Goal: Information Seeking & Learning: Learn about a topic

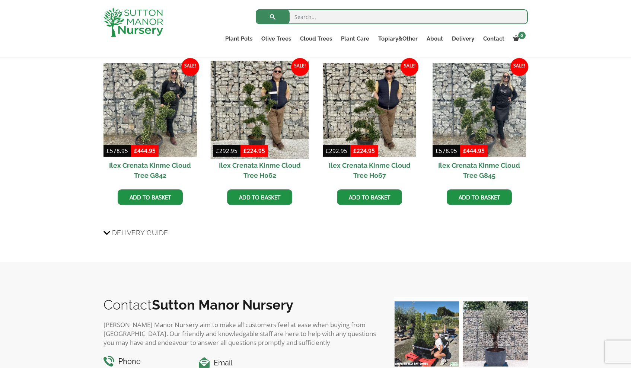
scroll to position [659, 0]
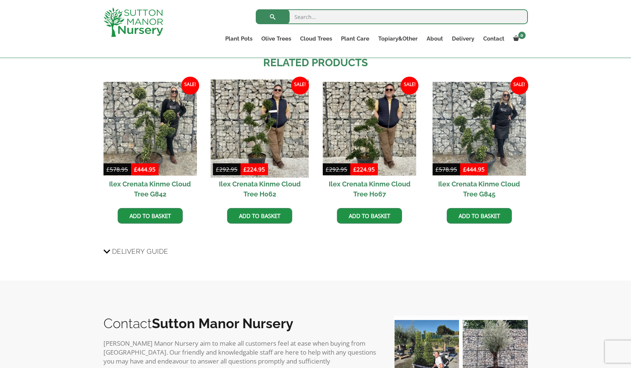
click at [258, 131] on img at bounding box center [260, 129] width 98 height 98
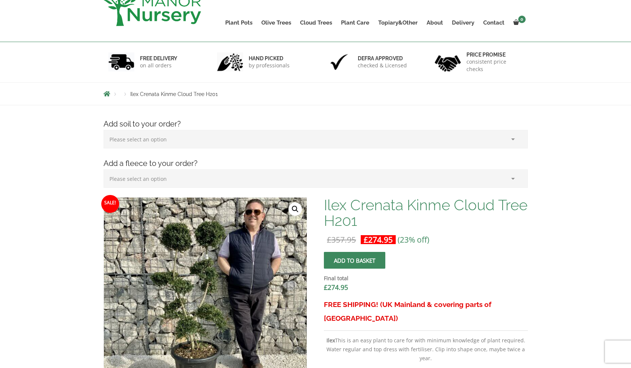
scroll to position [0, 0]
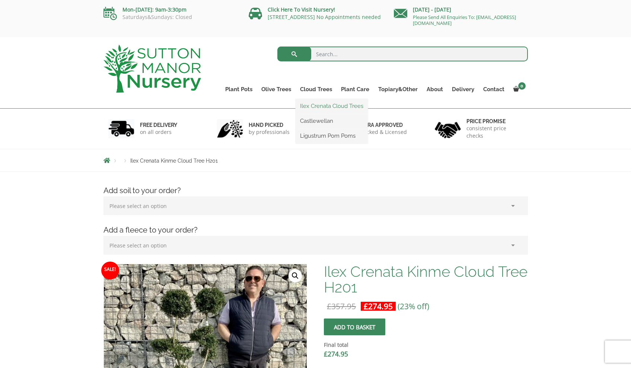
click at [328, 105] on link "Ilex Crenata Cloud Trees" at bounding box center [332, 106] width 72 height 11
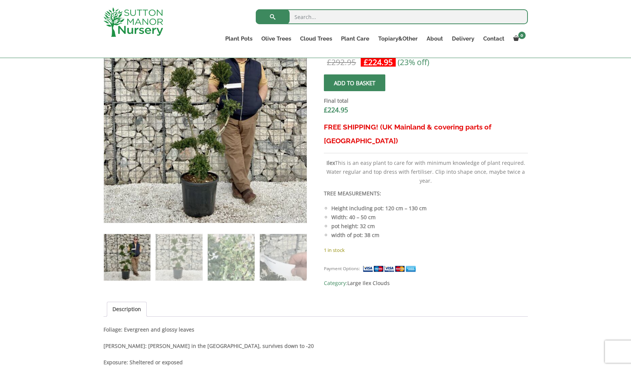
scroll to position [180, 0]
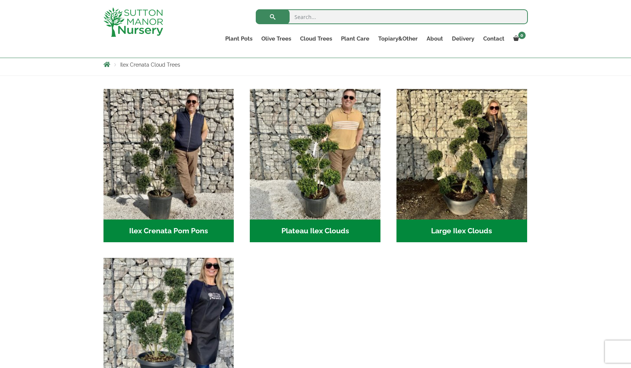
scroll to position [142, 0]
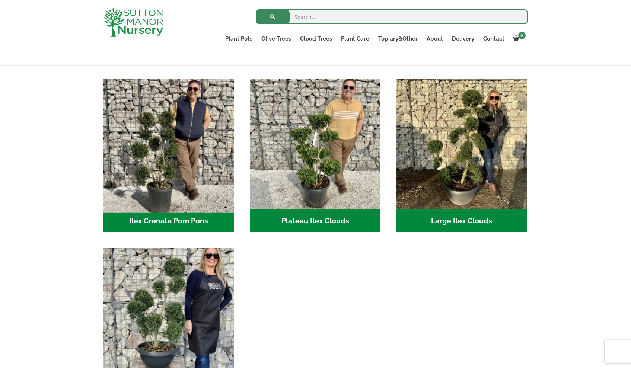
click at [169, 156] on img "Visit product category Ilex Crenata Pom Pons" at bounding box center [168, 144] width 137 height 137
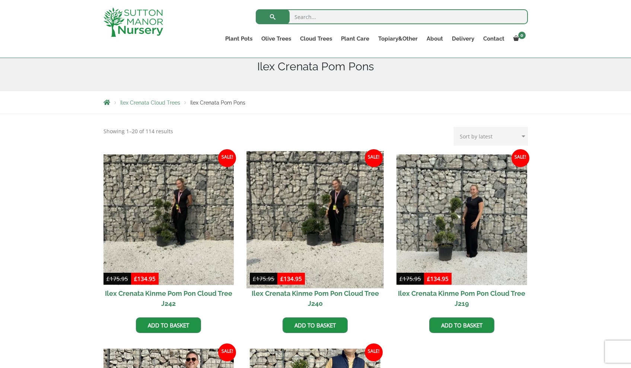
scroll to position [209, 0]
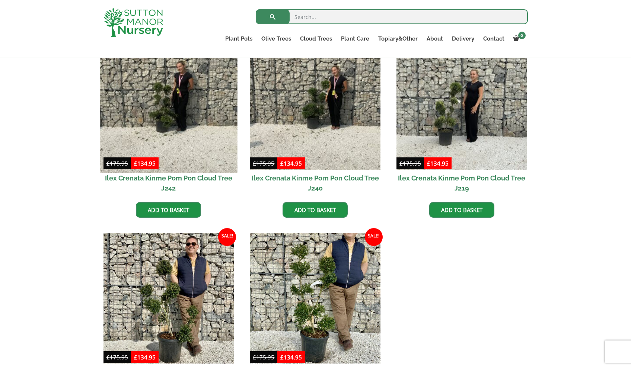
click at [169, 101] on img at bounding box center [168, 104] width 137 height 137
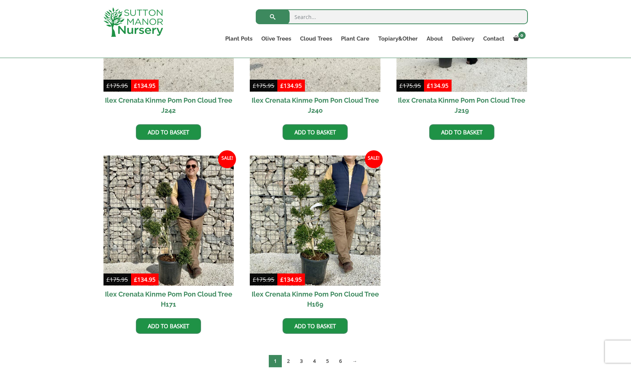
scroll to position [153, 0]
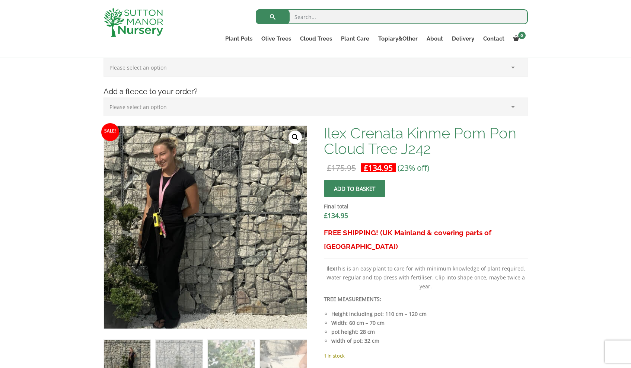
scroll to position [264, 0]
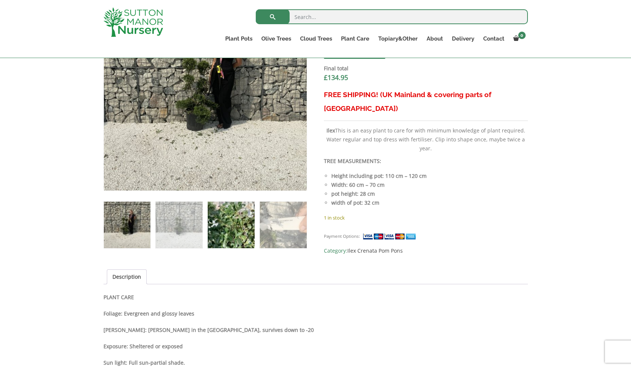
click at [233, 232] on img at bounding box center [231, 225] width 47 height 47
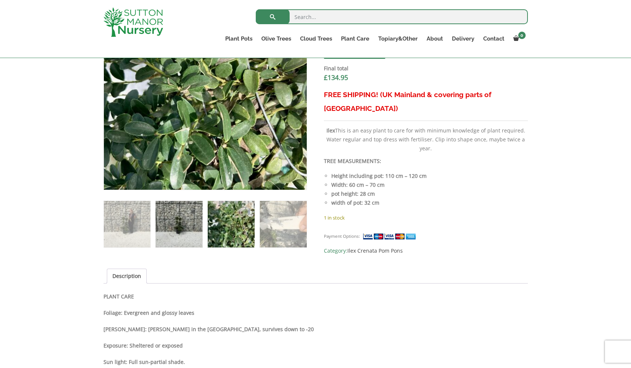
click at [196, 230] on img at bounding box center [179, 224] width 47 height 47
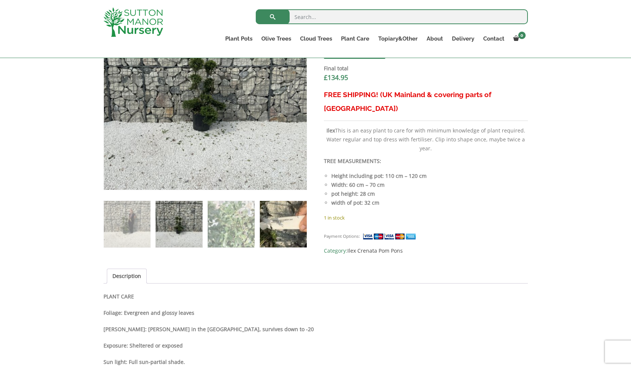
click at [276, 233] on img at bounding box center [283, 224] width 47 height 47
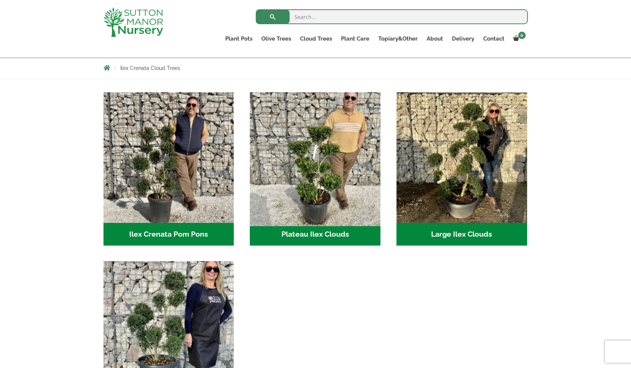
scroll to position [251, 0]
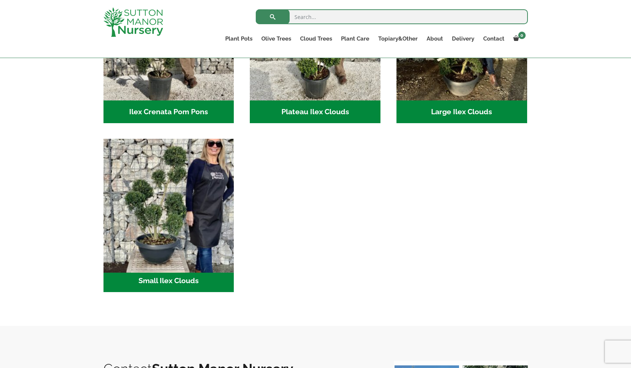
click at [152, 210] on img "Visit product category Small Ilex Clouds" at bounding box center [168, 204] width 137 height 137
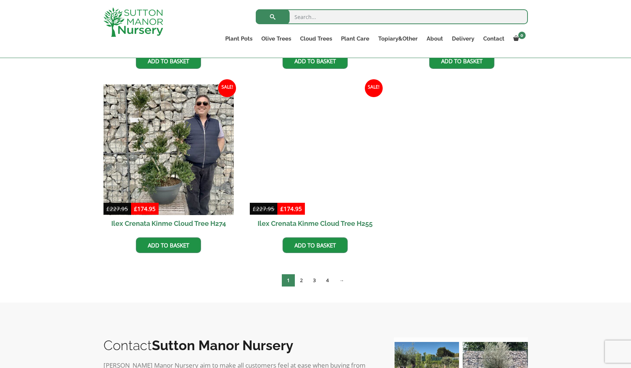
scroll to position [1014, 0]
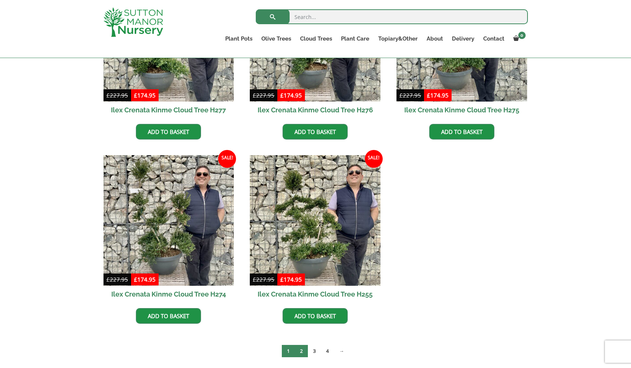
click at [301, 351] on link "2" at bounding box center [301, 351] width 13 height 12
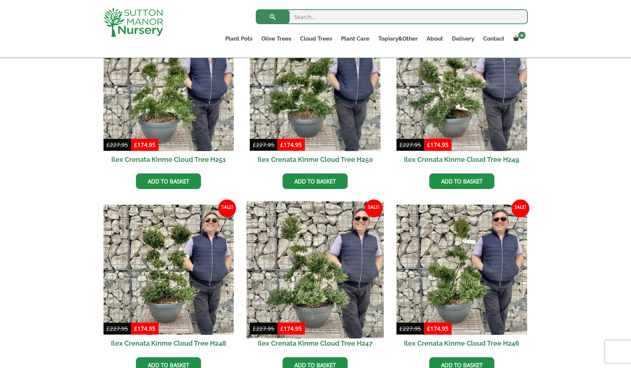
scroll to position [337, 0]
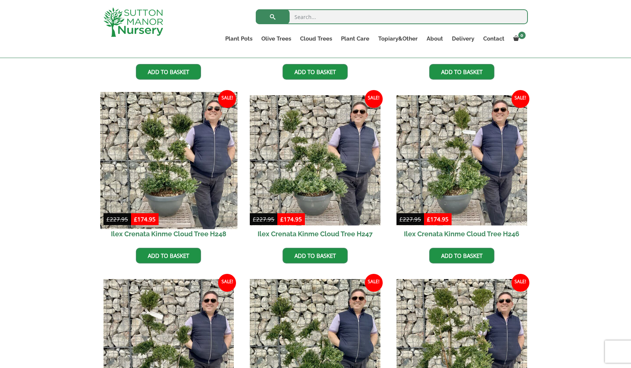
click at [162, 163] on img at bounding box center [168, 160] width 137 height 137
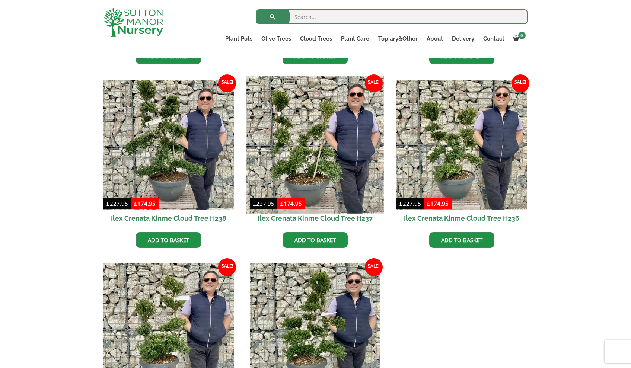
scroll to position [1028, 0]
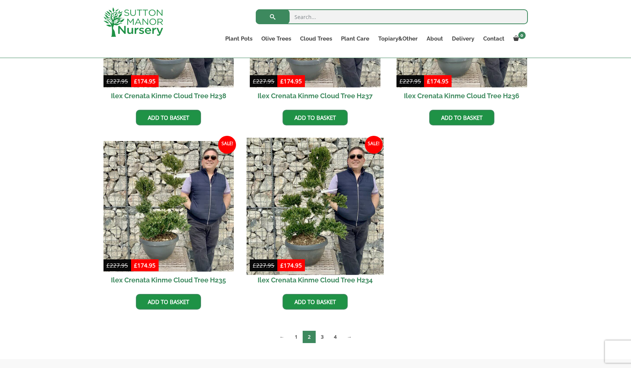
click at [317, 207] on img at bounding box center [315, 206] width 137 height 137
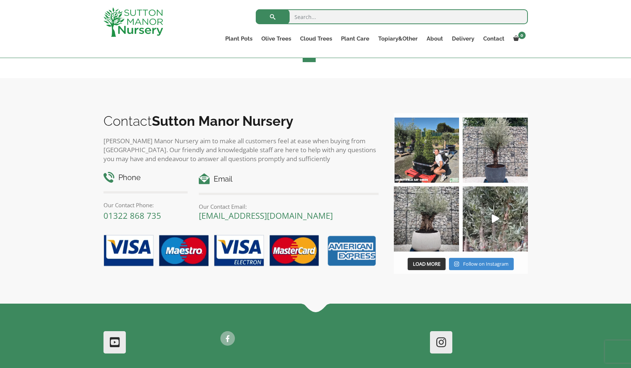
scroll to position [1168, 0]
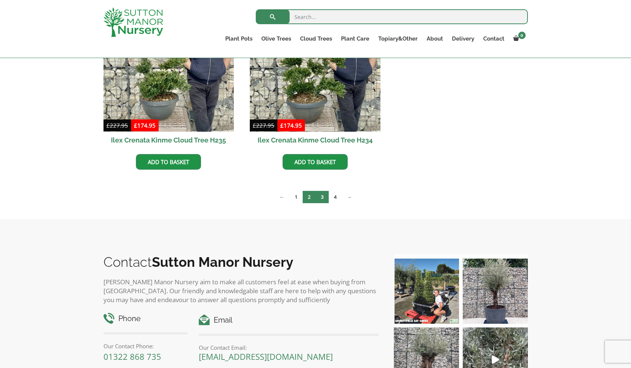
click at [324, 196] on link "3" at bounding box center [322, 197] width 13 height 12
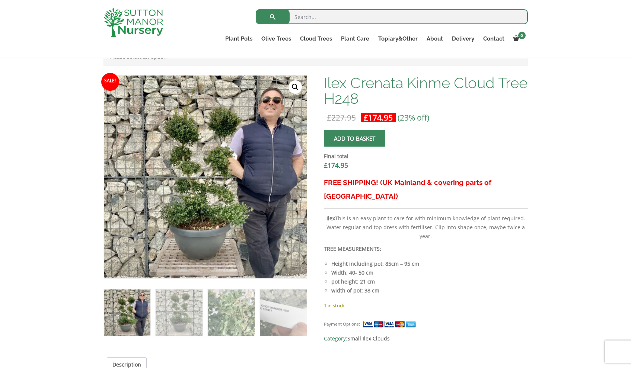
scroll to position [285, 0]
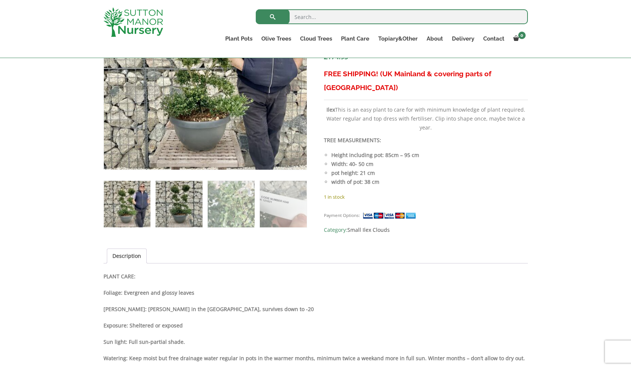
click at [173, 200] on img at bounding box center [179, 204] width 47 height 47
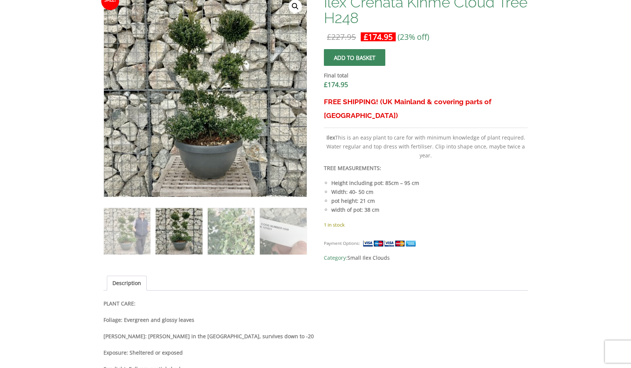
scroll to position [0, 0]
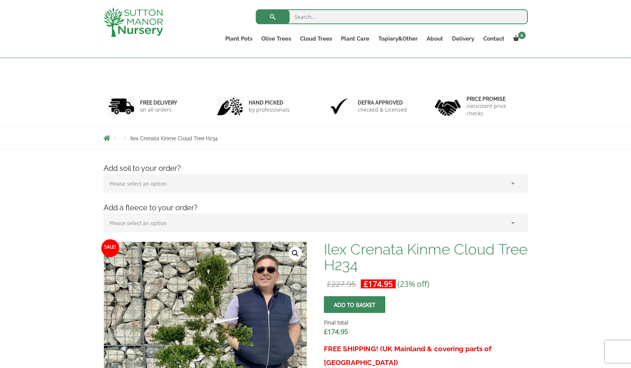
scroll to position [93, 0]
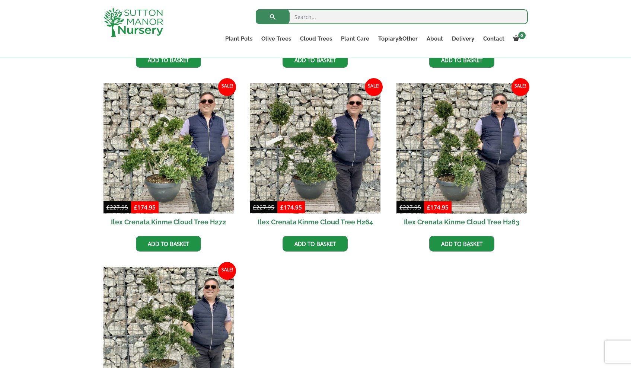
scroll to position [1024, 0]
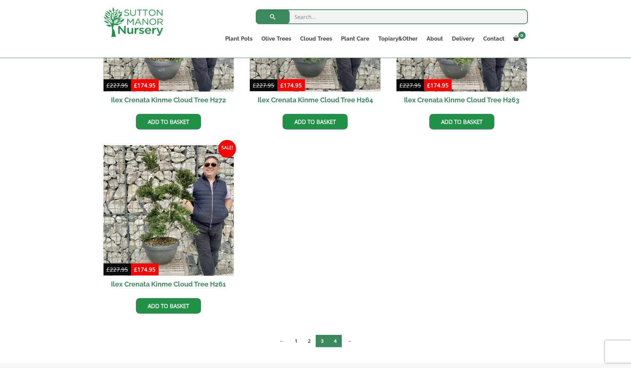
click at [336, 338] on link "4" at bounding box center [335, 341] width 13 height 12
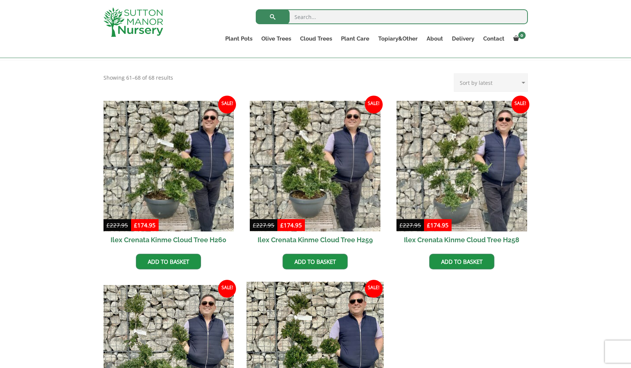
scroll to position [302, 0]
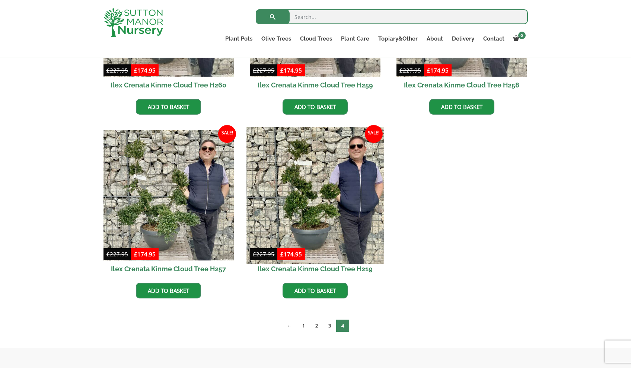
click at [320, 204] on img at bounding box center [315, 195] width 137 height 137
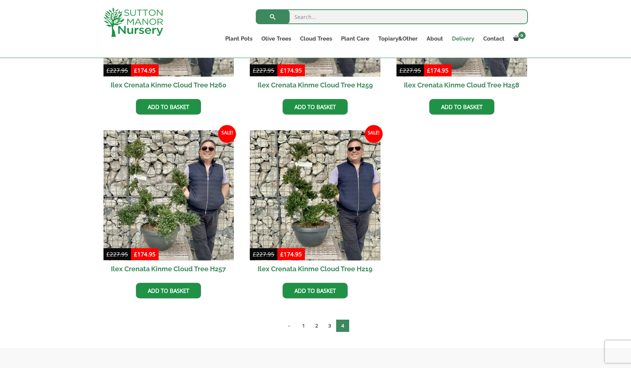
click at [470, 38] on link "Delivery" at bounding box center [463, 39] width 31 height 10
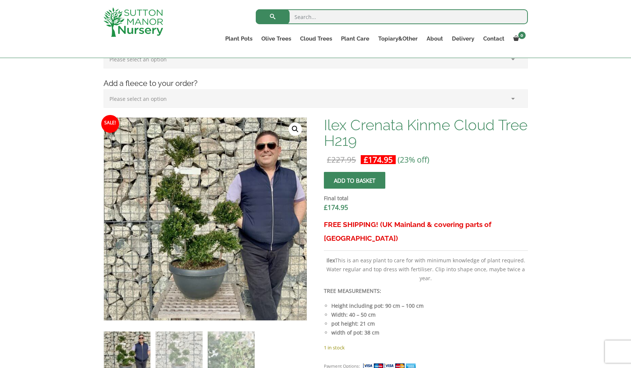
scroll to position [161, 0]
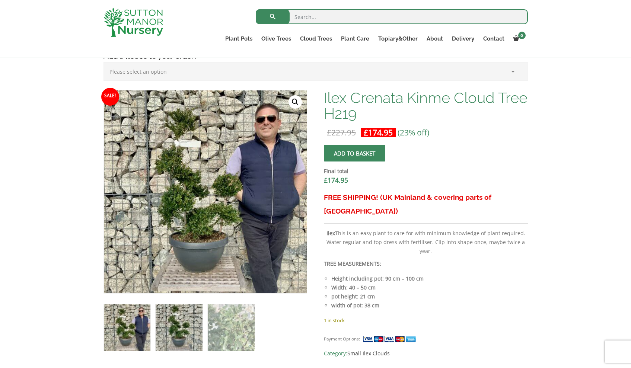
click at [188, 320] on img at bounding box center [179, 328] width 47 height 47
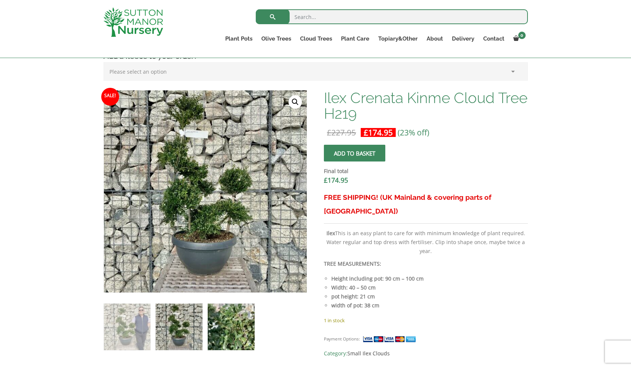
click at [226, 321] on img at bounding box center [231, 327] width 47 height 47
